Goal: Task Accomplishment & Management: Use online tool/utility

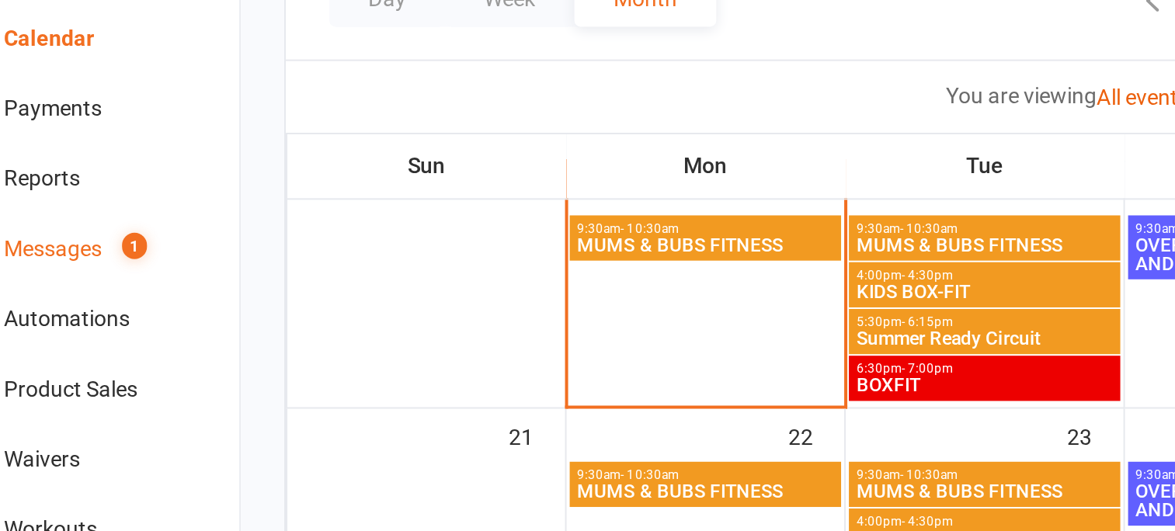
scroll to position [352, 0]
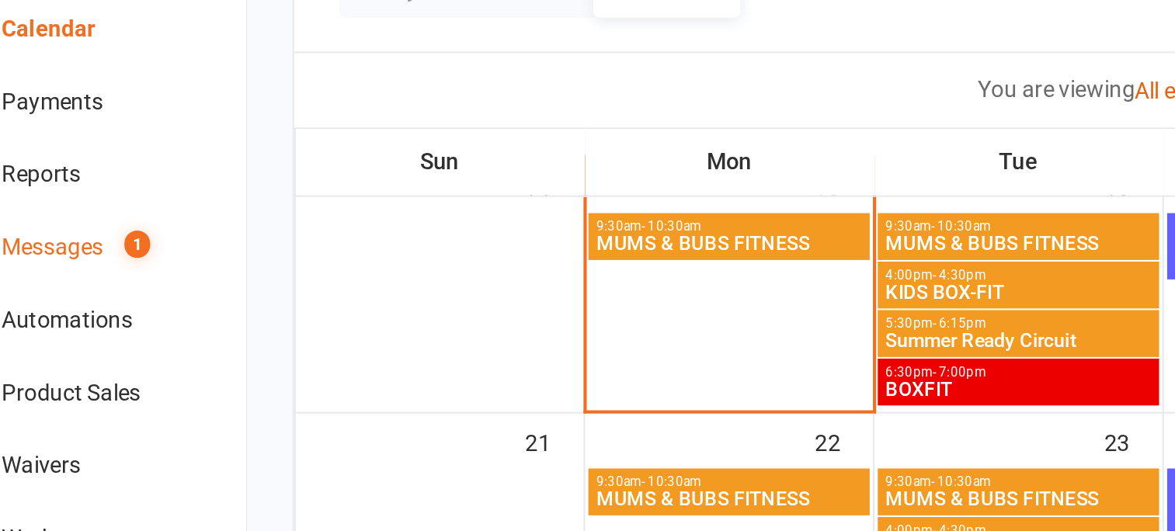
click at [84, 259] on div "Messages" at bounding box center [71, 258] width 49 height 12
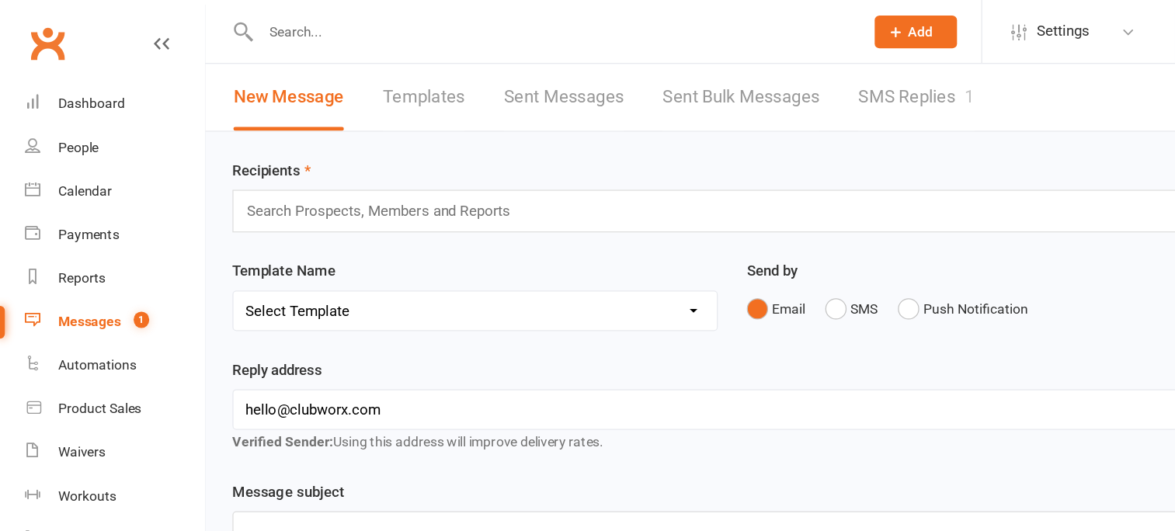
click at [736, 76] on link "SMS Replies 1" at bounding box center [734, 78] width 93 height 54
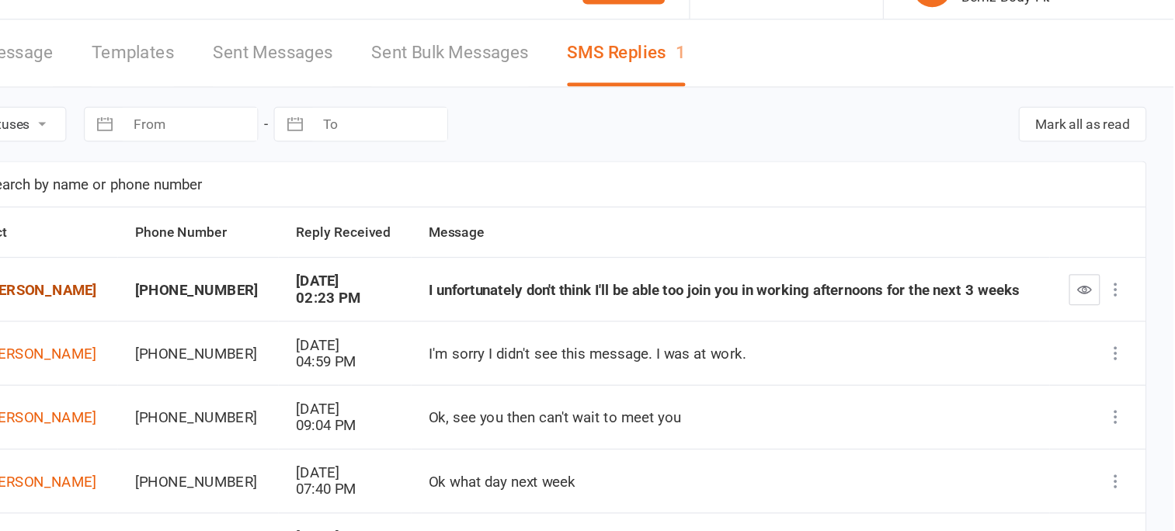
click at [281, 269] on link "[PERSON_NAME]" at bounding box center [257, 267] width 113 height 15
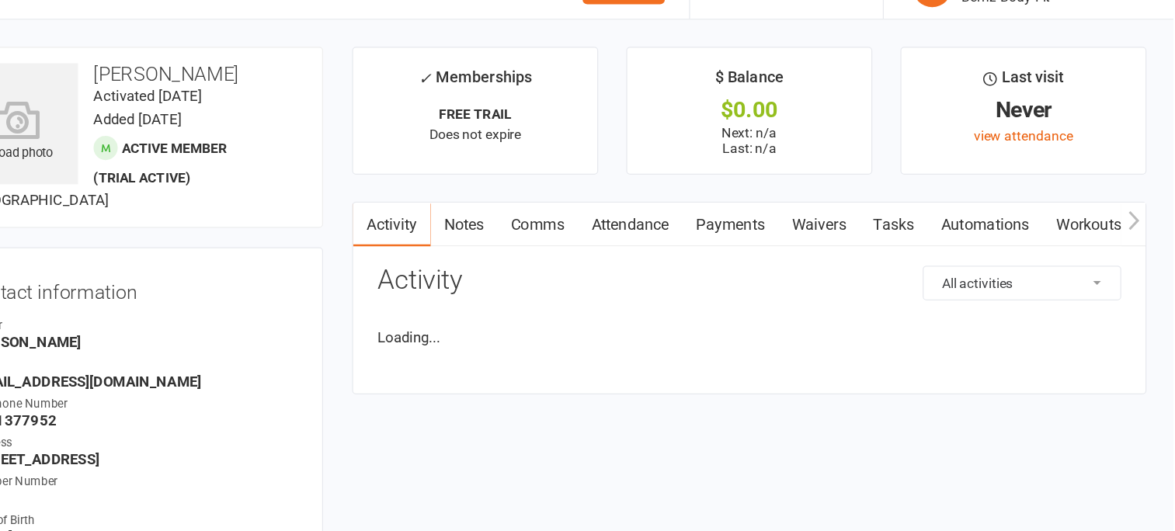
scroll to position [3, 0]
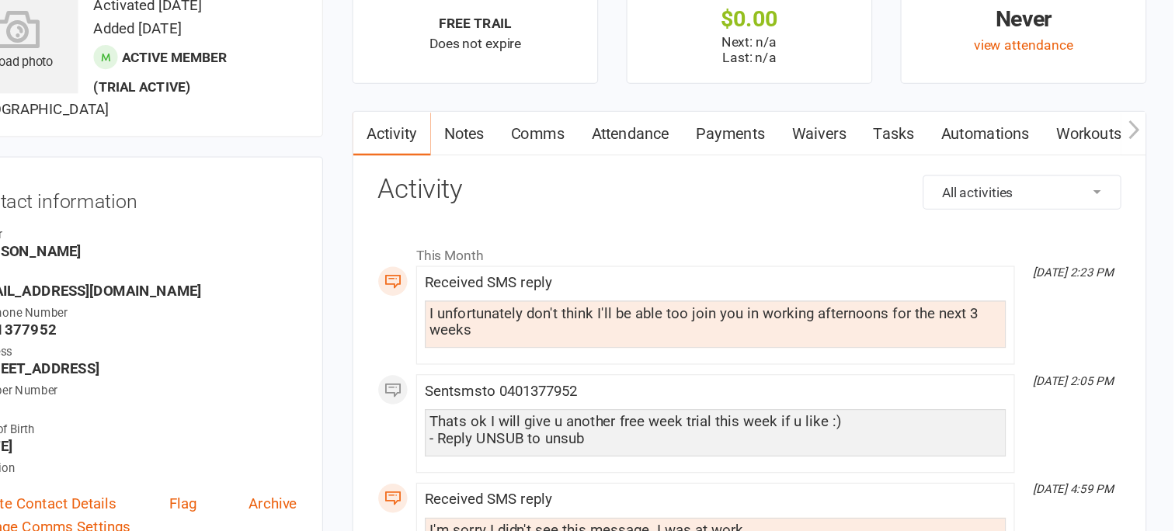
click at [921, 330] on div "Received SMS reply" at bounding box center [808, 332] width 466 height 13
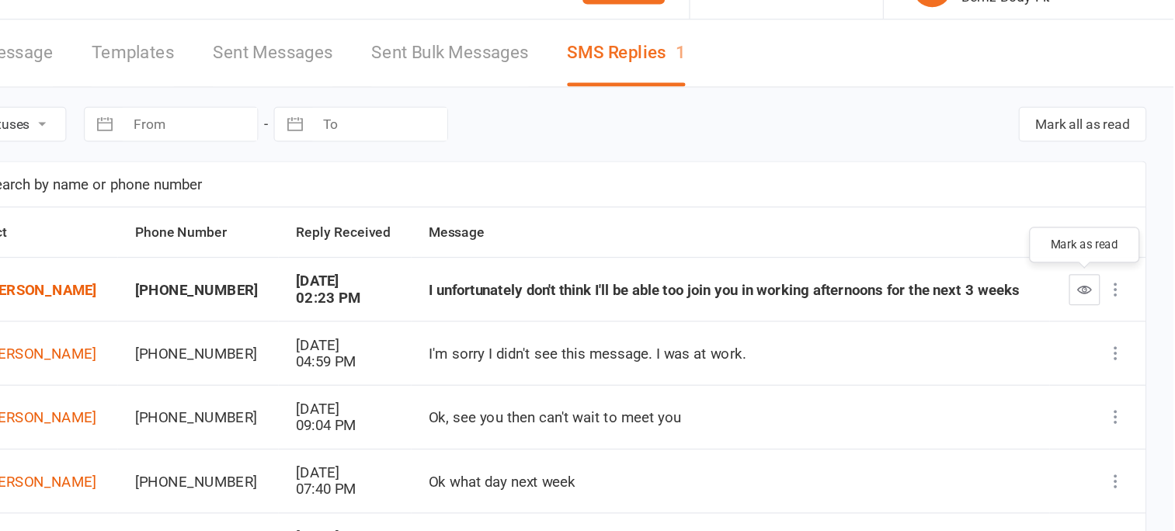
drag, startPoint x: 1102, startPoint y: 267, endPoint x: 773, endPoint y: 75, distance: 381.6
click at [1102, 266] on icon "button" at bounding box center [1105, 268] width 12 height 12
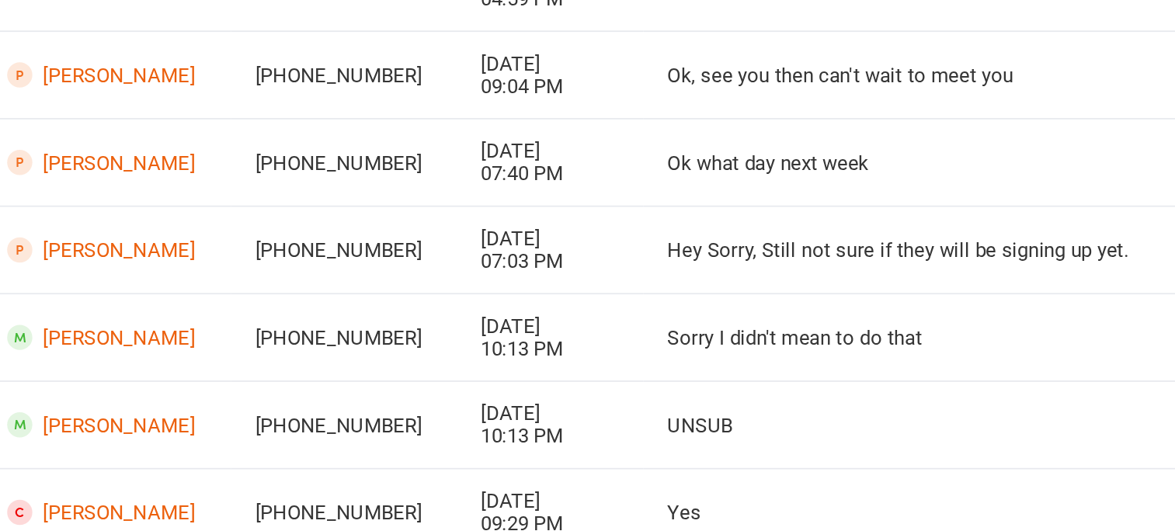
scroll to position [130, 0]
click at [271, 295] on link "[PERSON_NAME]" at bounding box center [259, 291] width 117 height 15
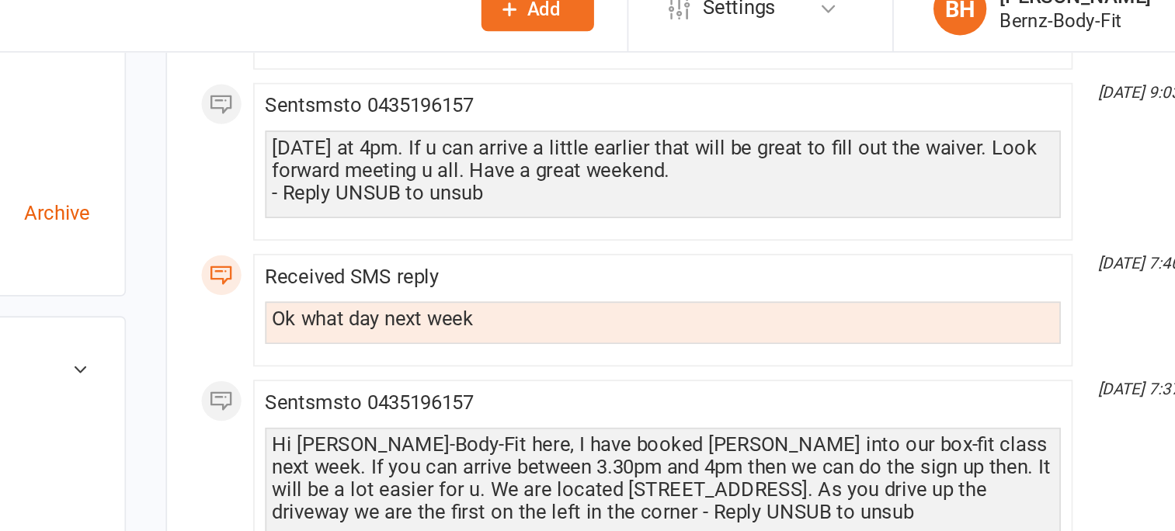
scroll to position [312, 0]
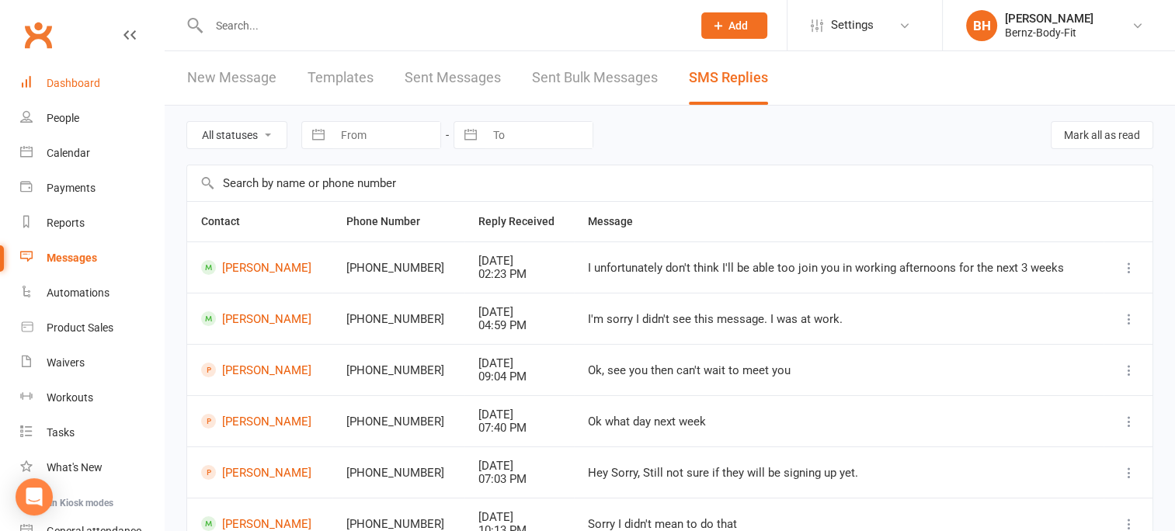
click at [71, 81] on div "Dashboard" at bounding box center [74, 83] width 54 height 12
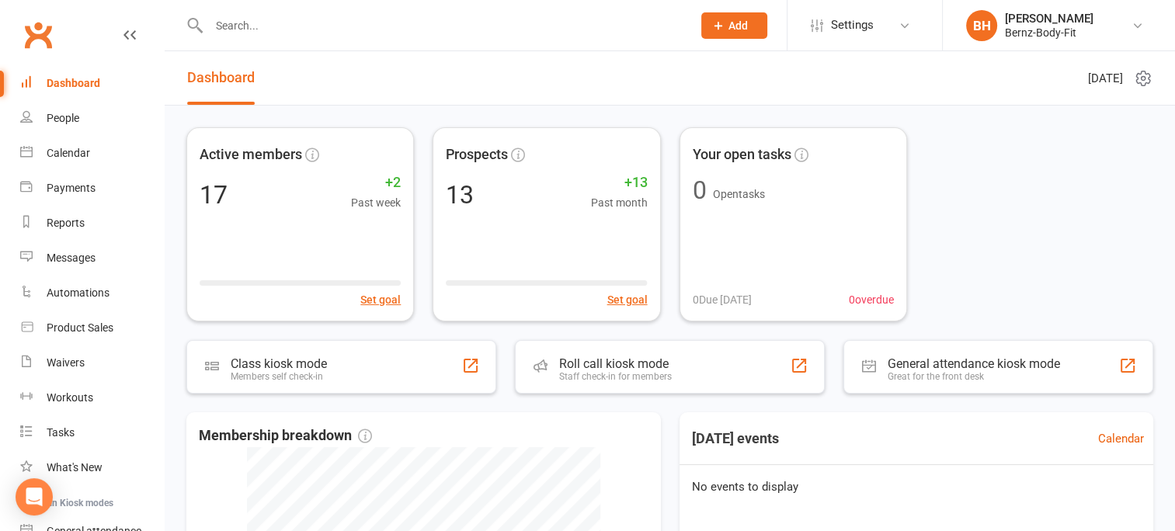
scroll to position [4, 0]
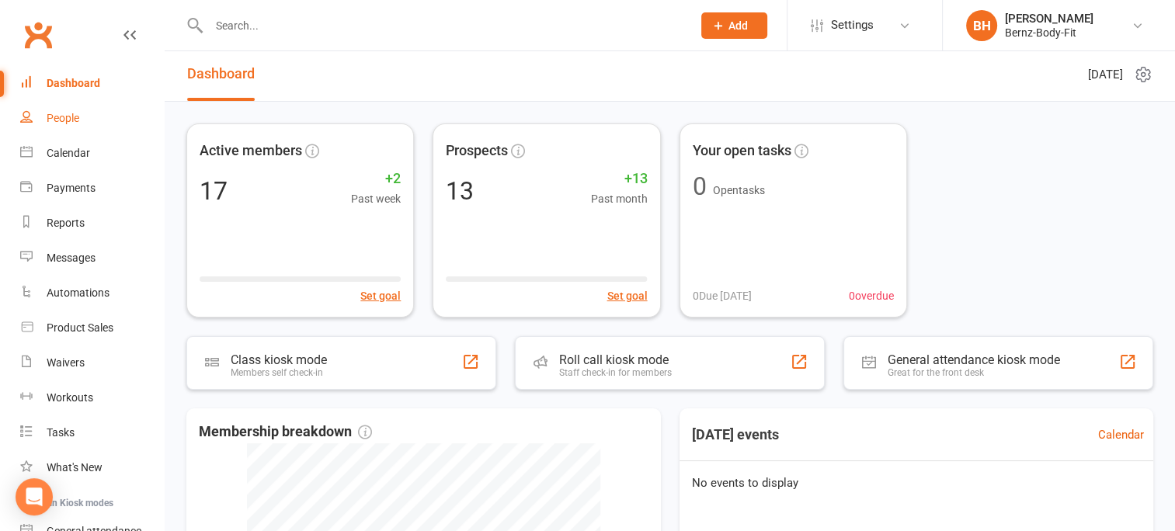
click at [62, 117] on div "People" at bounding box center [63, 118] width 33 height 12
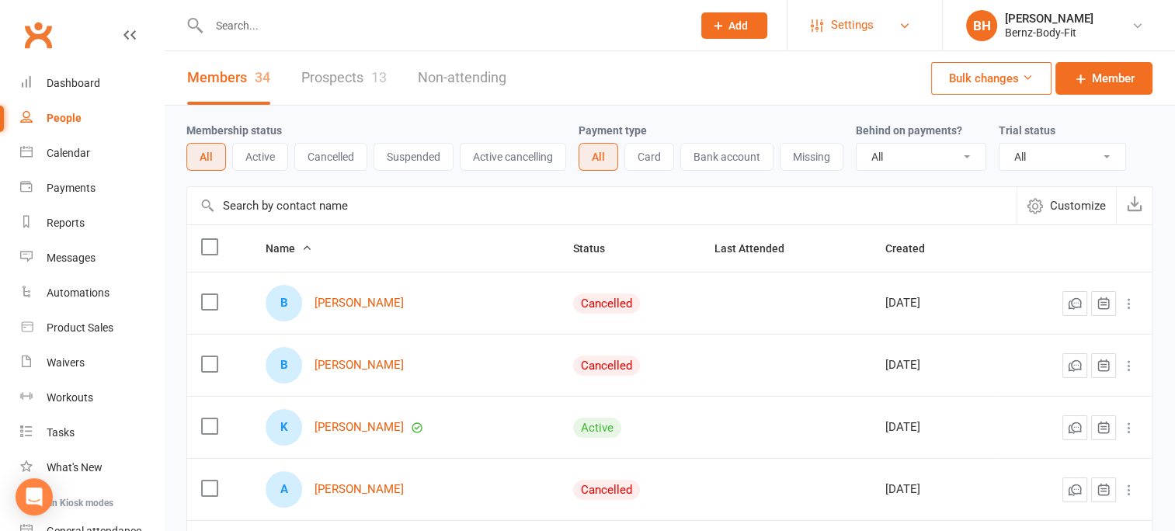
click at [848, 25] on span "Settings" at bounding box center [852, 25] width 43 height 35
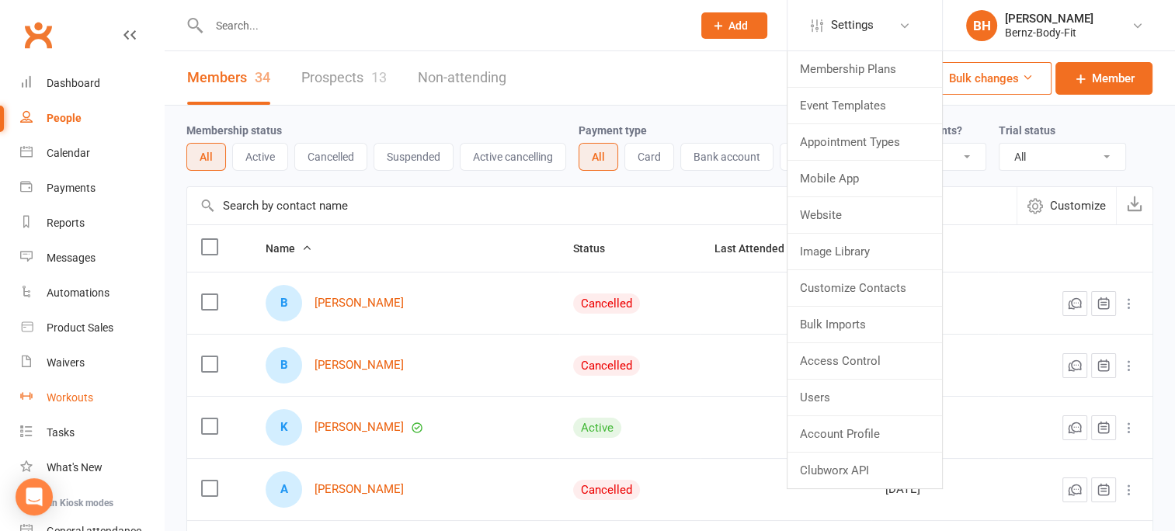
click at [71, 396] on div "Workouts" at bounding box center [70, 398] width 47 height 12
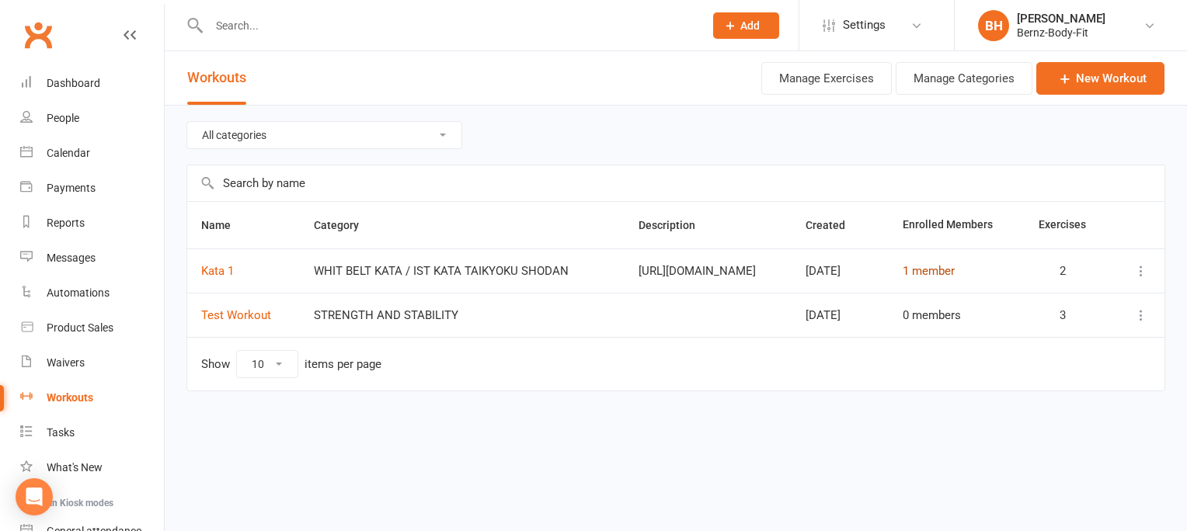
click at [944, 267] on link "1 member" at bounding box center [929, 271] width 52 height 14
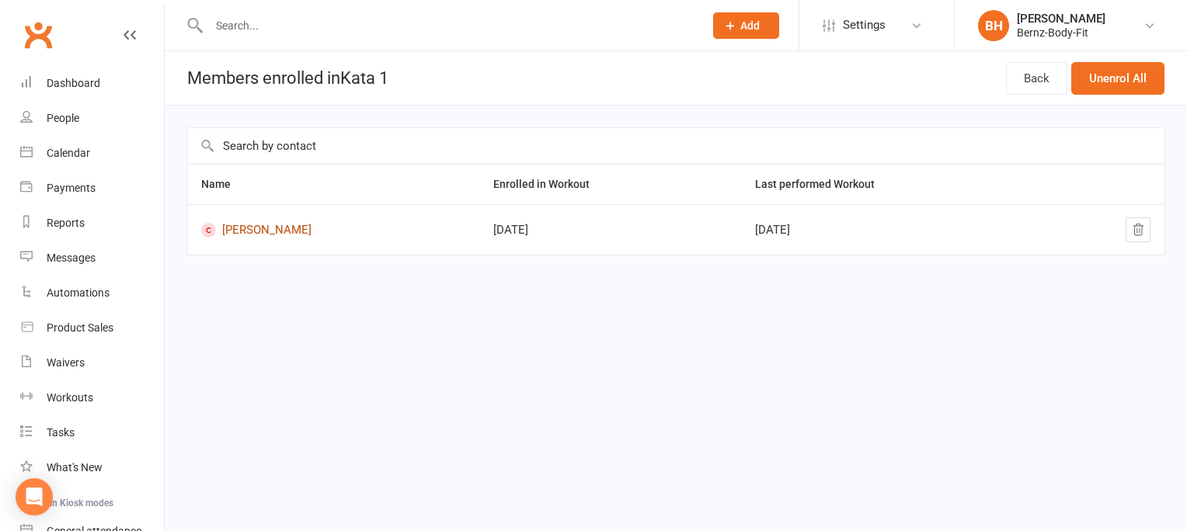
click at [268, 228] on link "[PERSON_NAME]" at bounding box center [333, 230] width 264 height 15
click at [1102, 77] on button "Unenrol All" at bounding box center [1117, 78] width 93 height 33
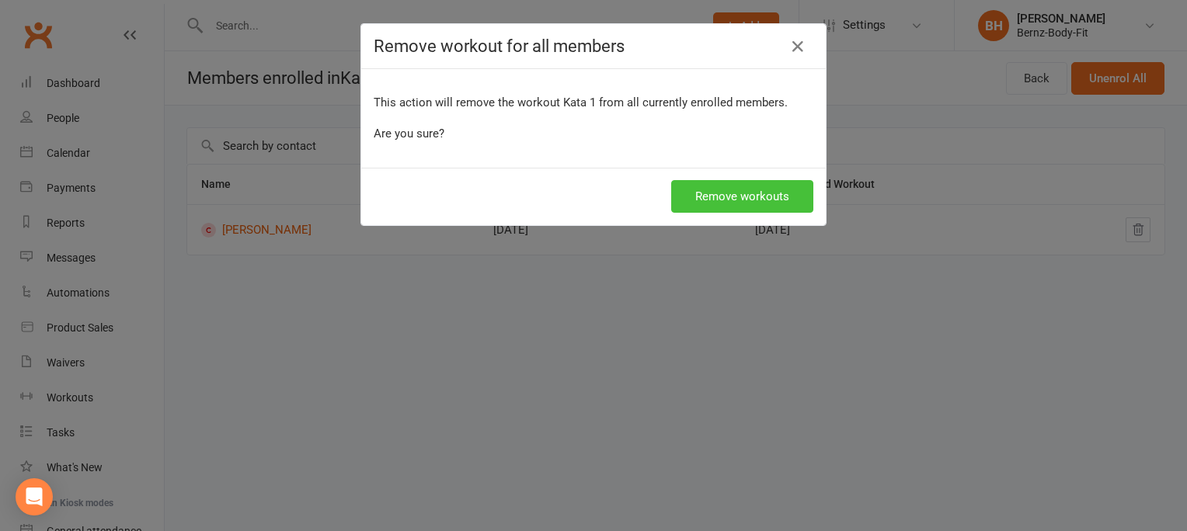
click at [701, 190] on button "Remove workouts" at bounding box center [742, 196] width 142 height 33
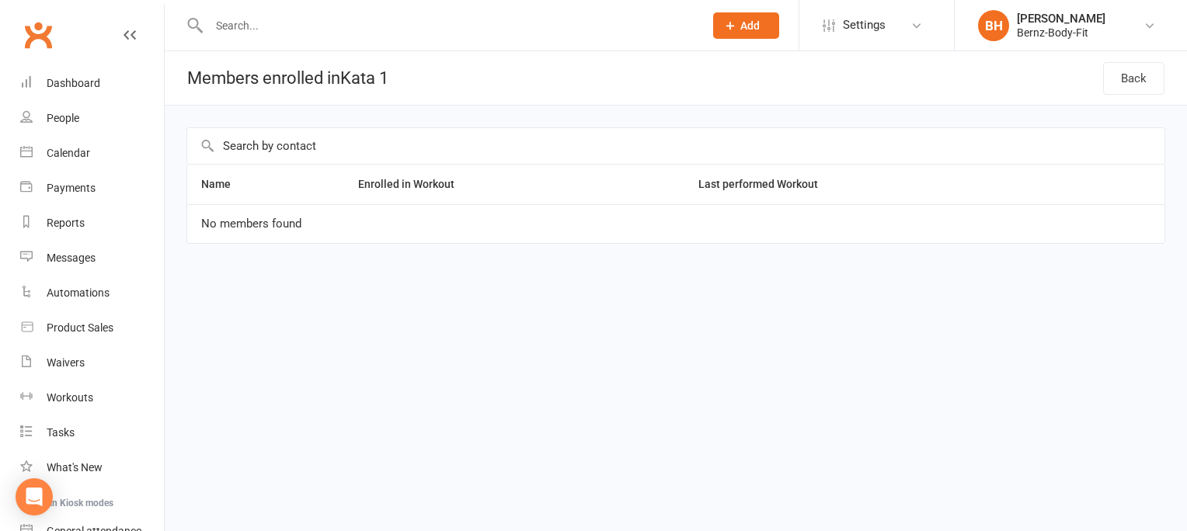
click at [754, 20] on span "Add" at bounding box center [749, 25] width 19 height 12
click at [444, 309] on html "Prospect Member Non-attending contact Class / event Appointment Task Membership…" at bounding box center [593, 154] width 1187 height 309
click at [1134, 75] on link "Back" at bounding box center [1133, 78] width 61 height 33
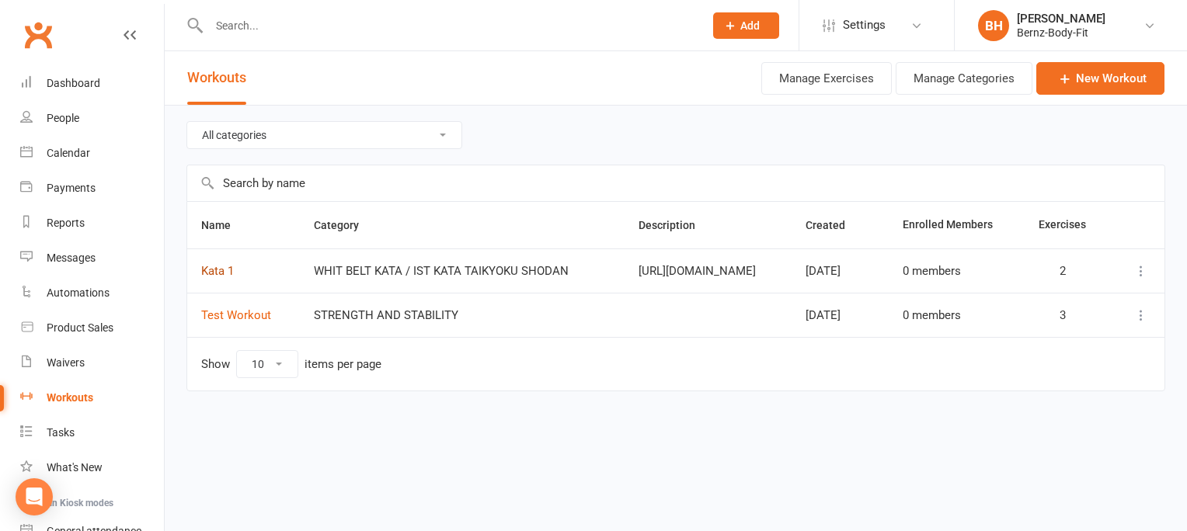
click at [218, 266] on link "Kata 1" at bounding box center [217, 271] width 33 height 14
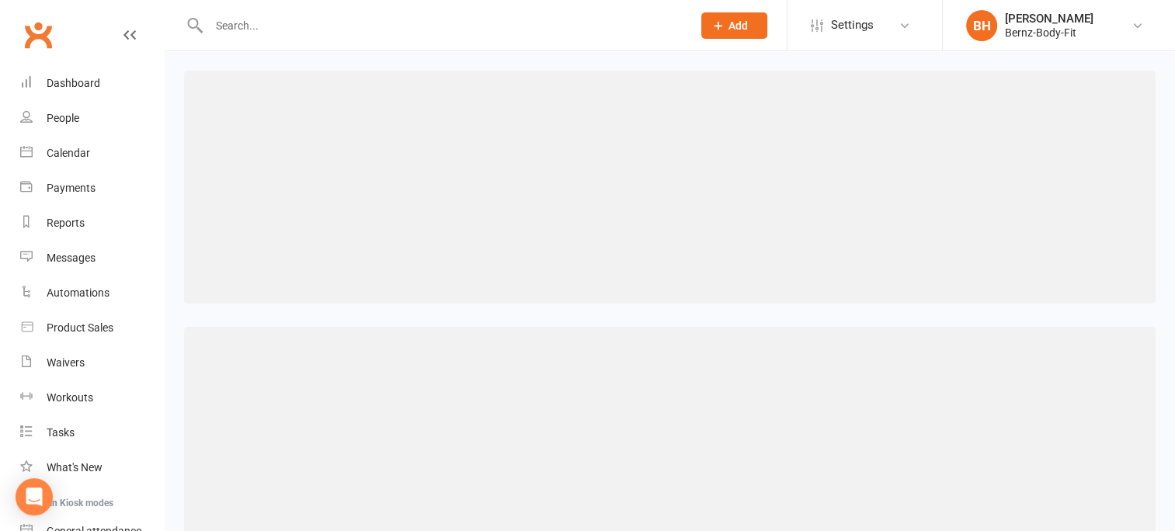
select select "472"
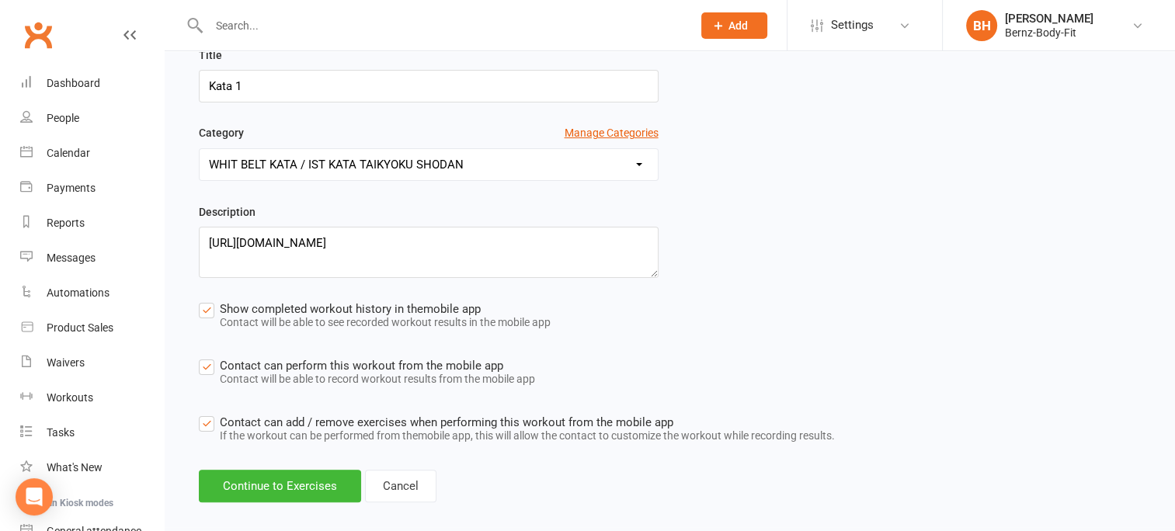
scroll to position [269, 0]
click at [597, 131] on button "Manage Categories" at bounding box center [612, 131] width 94 height 17
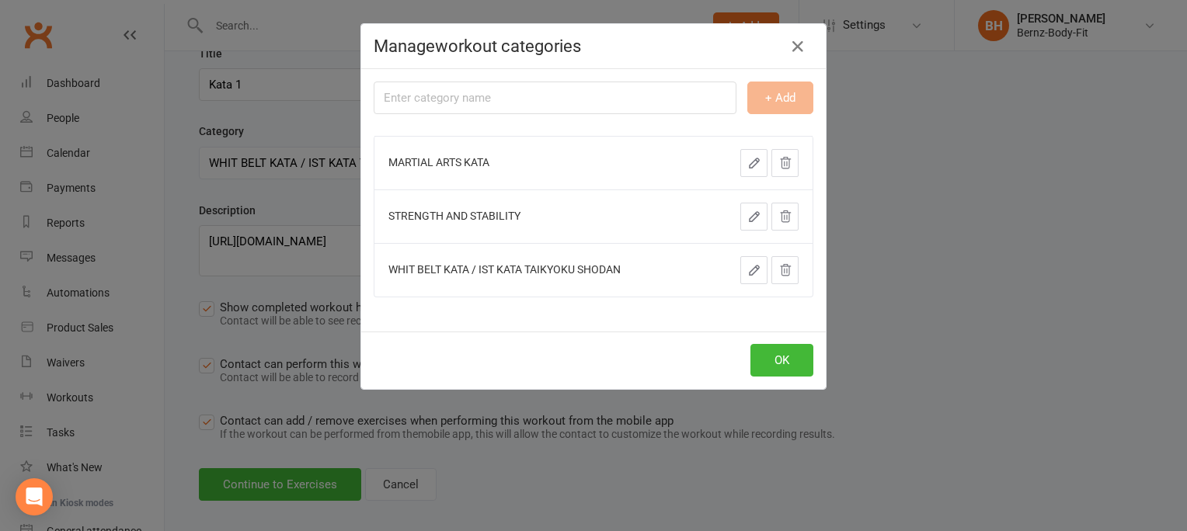
click at [460, 177] on td "MARTIAL ARTS KATA" at bounding box center [538, 163] width 329 height 54
click at [791, 44] on icon "button" at bounding box center [798, 46] width 19 height 19
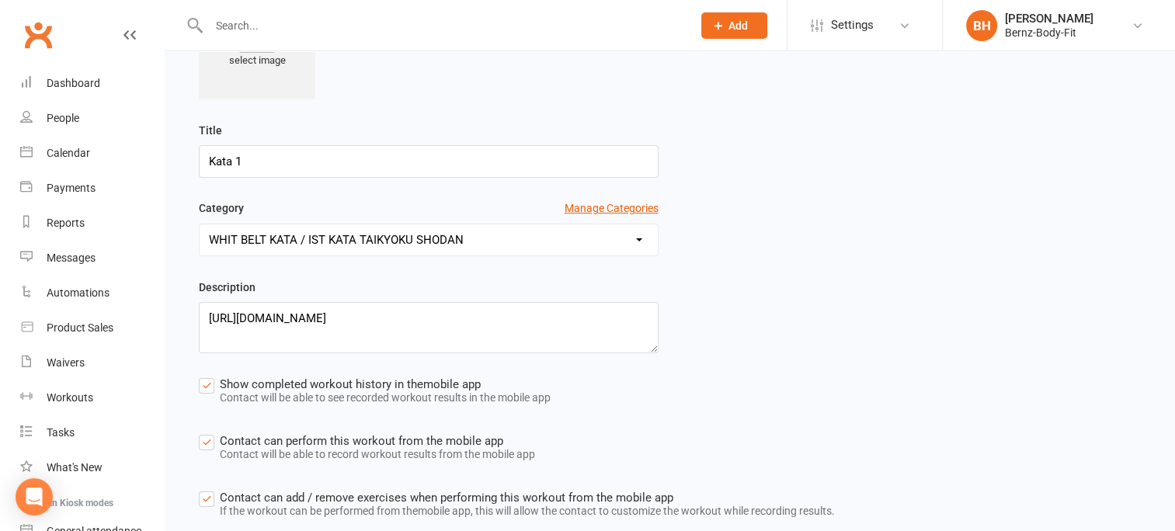
scroll to position [287, 0]
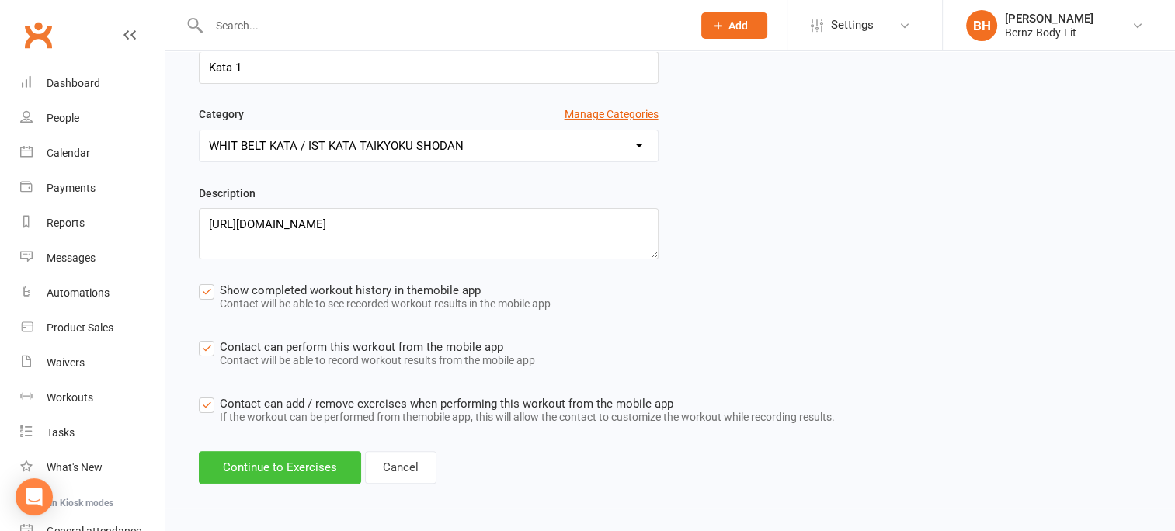
click at [291, 463] on button "Continue to Exercises" at bounding box center [280, 467] width 162 height 33
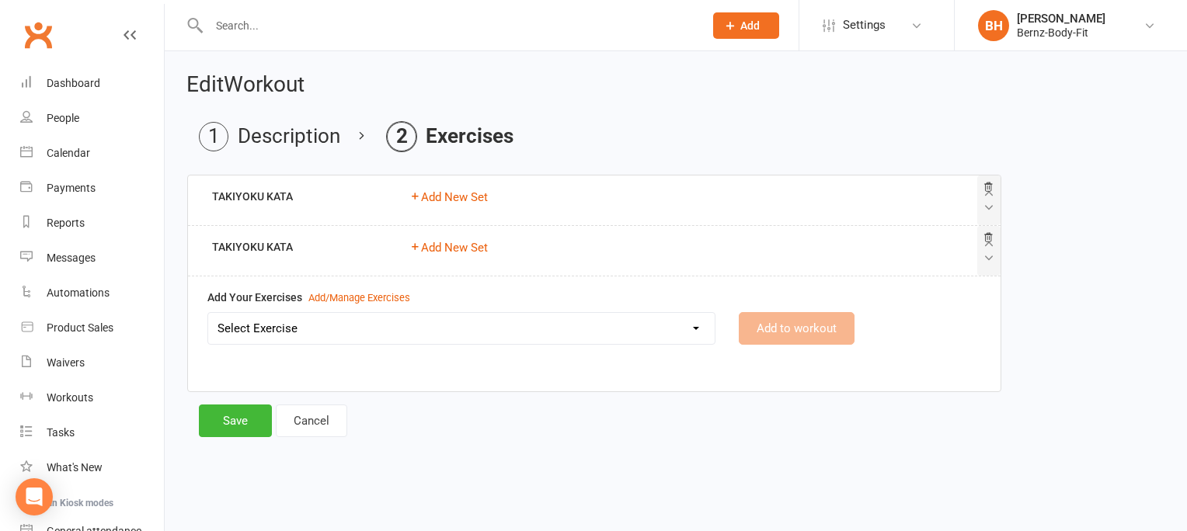
click at [471, 333] on select "Select Exercise TAKIYOKU KATA" at bounding box center [461, 328] width 507 height 31
click at [455, 200] on button "Add New Set" at bounding box center [448, 197] width 78 height 19
select select "Kilometres"
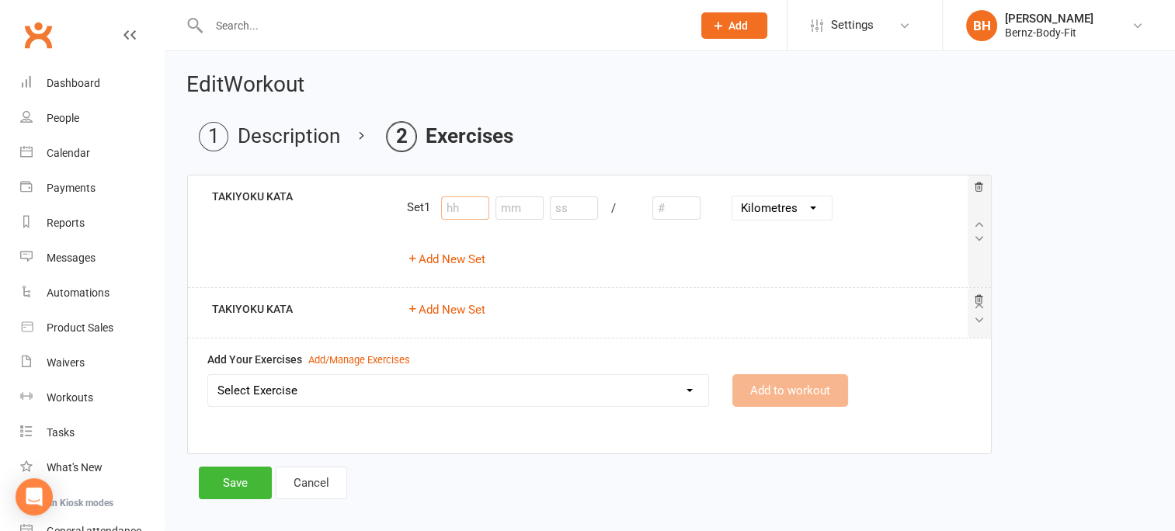
click at [469, 207] on input "number" at bounding box center [465, 208] width 48 height 23
click at [315, 483] on link "Cancel" at bounding box center [311, 483] width 71 height 33
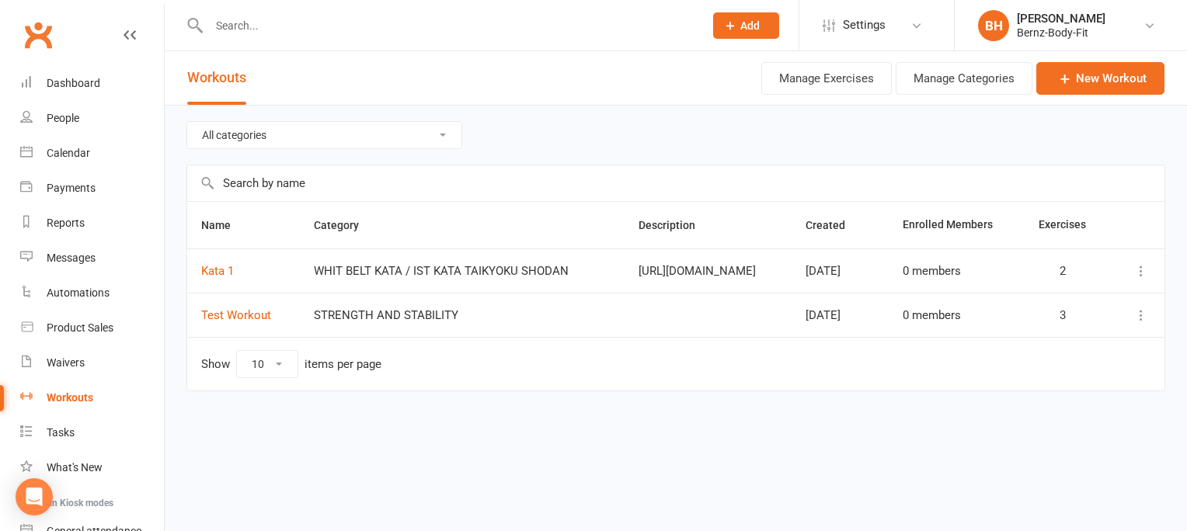
click at [1139, 268] on icon at bounding box center [1141, 271] width 16 height 16
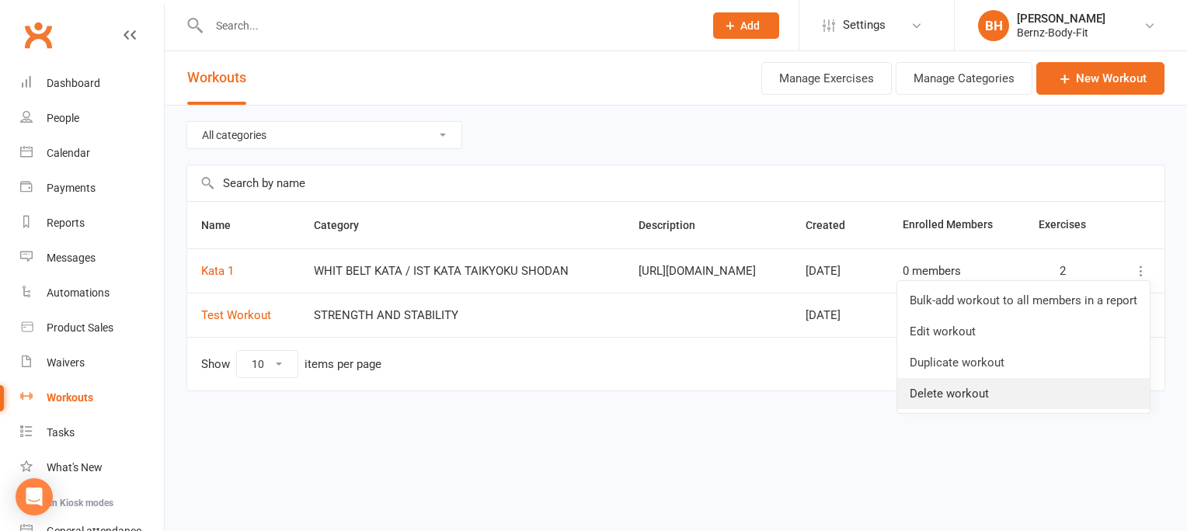
click at [966, 395] on link "Delete workout" at bounding box center [1023, 393] width 252 height 31
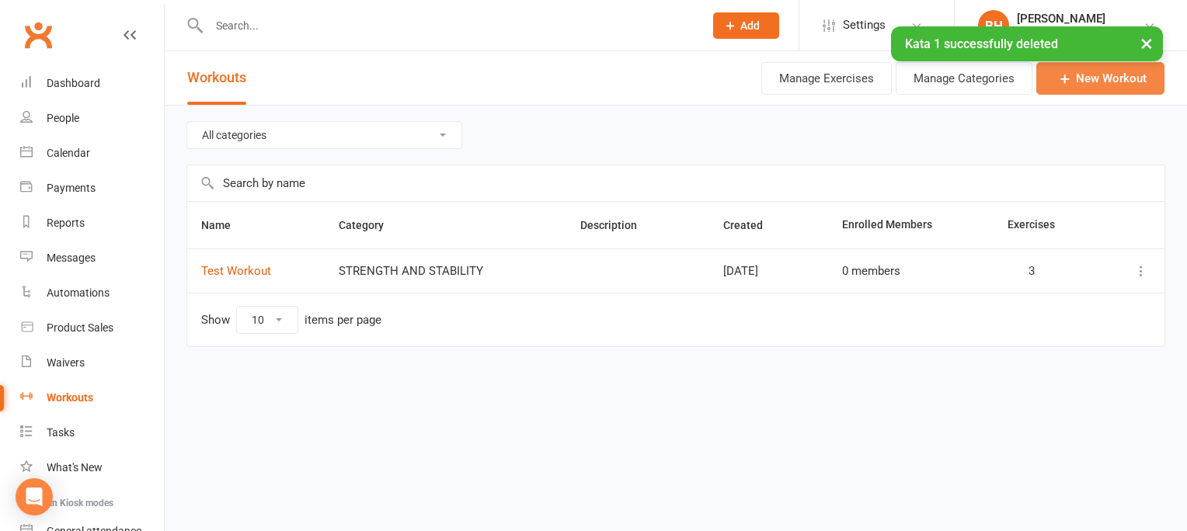
click at [1102, 78] on link "New Workout" at bounding box center [1100, 78] width 128 height 33
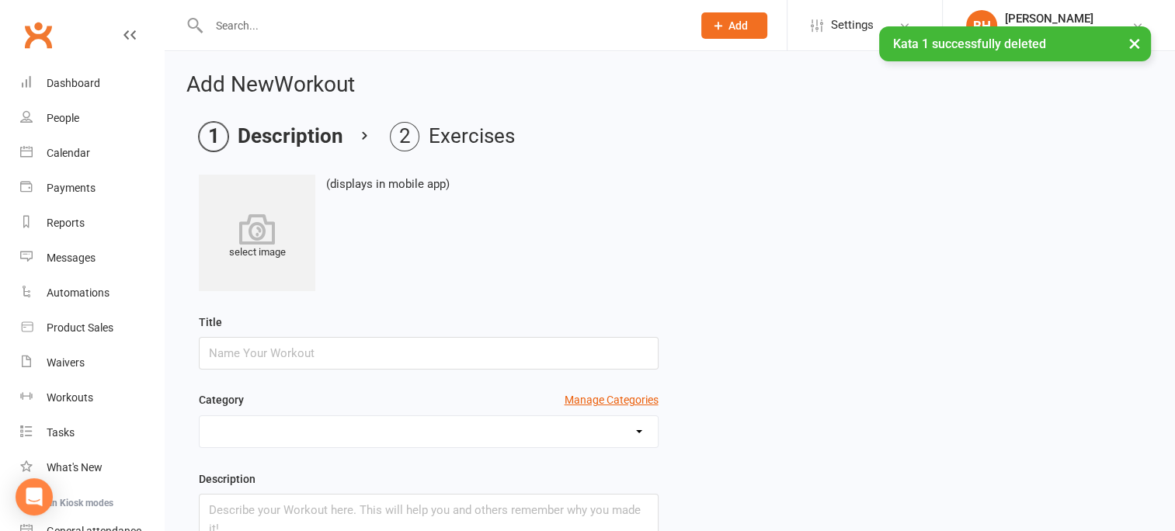
click at [229, 350] on input "text" at bounding box center [429, 353] width 460 height 33
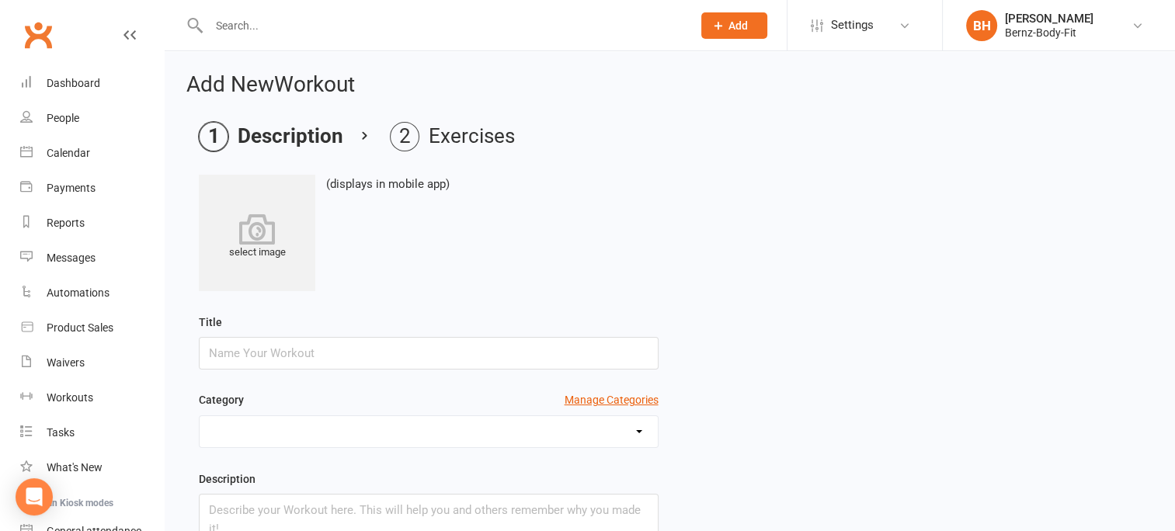
click at [590, 250] on div "select image (displays in mobile app)" at bounding box center [670, 233] width 942 height 117
click at [252, 353] on input "text" at bounding box center [429, 353] width 460 height 33
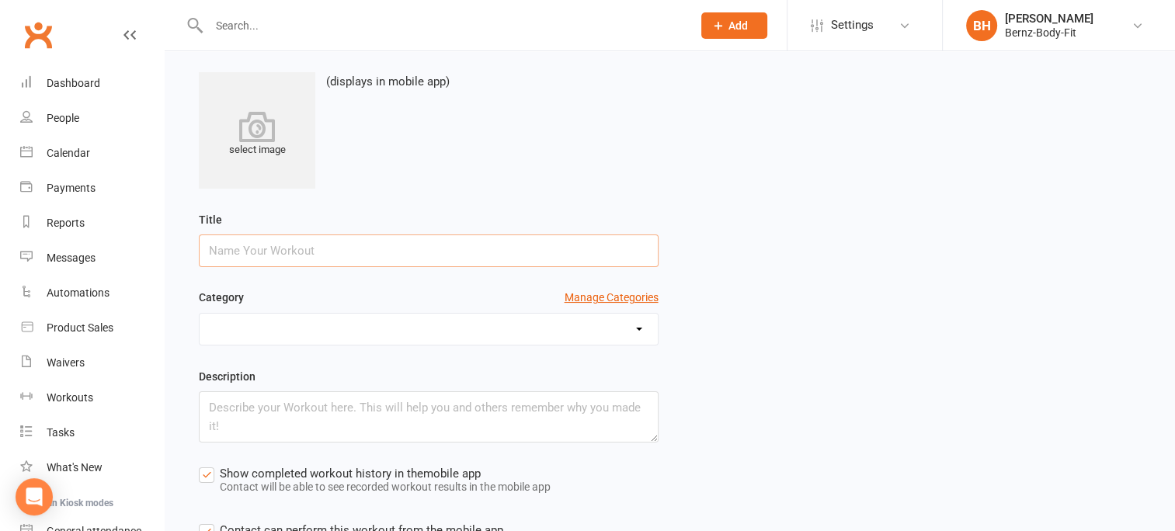
scroll to position [103, 0]
